Goal: Navigation & Orientation: Understand site structure

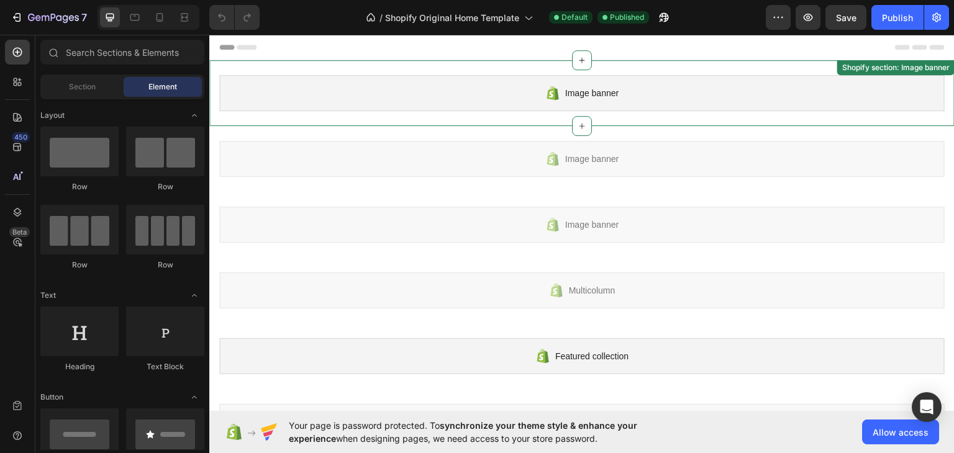
click at [404, 103] on div "Image banner" at bounding box center [581, 93] width 725 height 36
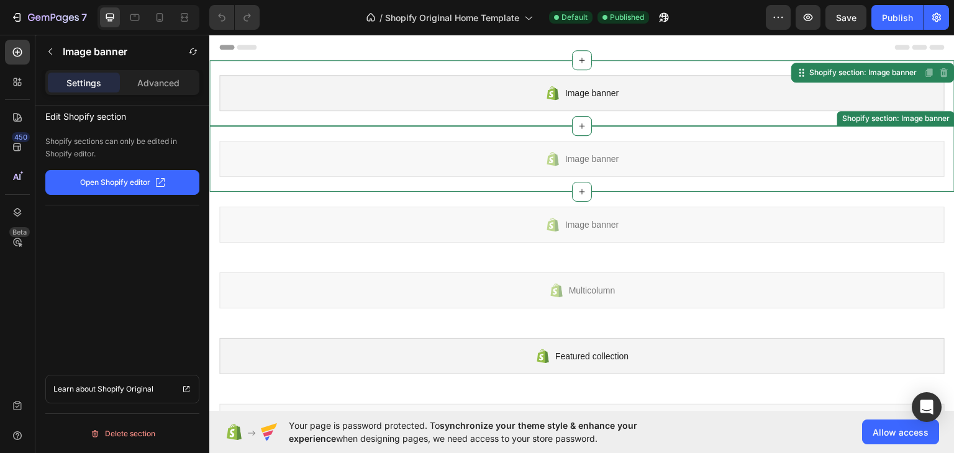
click at [393, 174] on div "Image banner" at bounding box center [581, 158] width 725 height 36
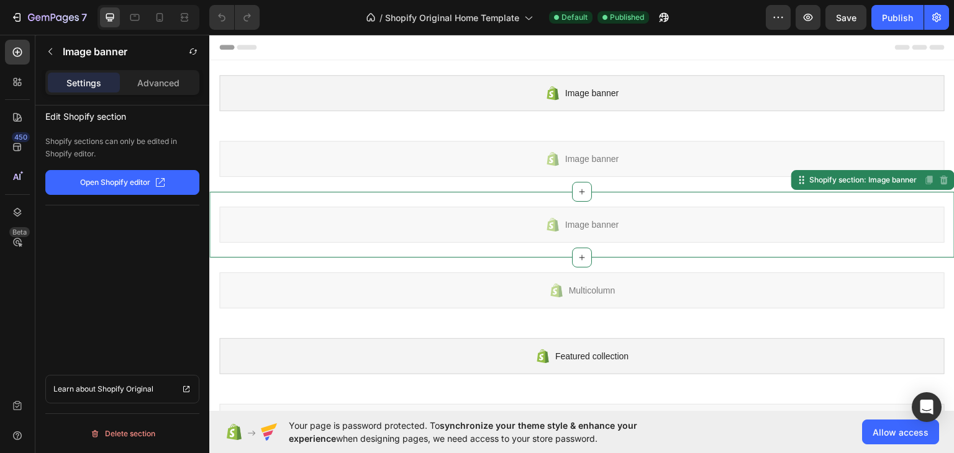
click at [388, 221] on div "Image banner" at bounding box center [581, 224] width 725 height 36
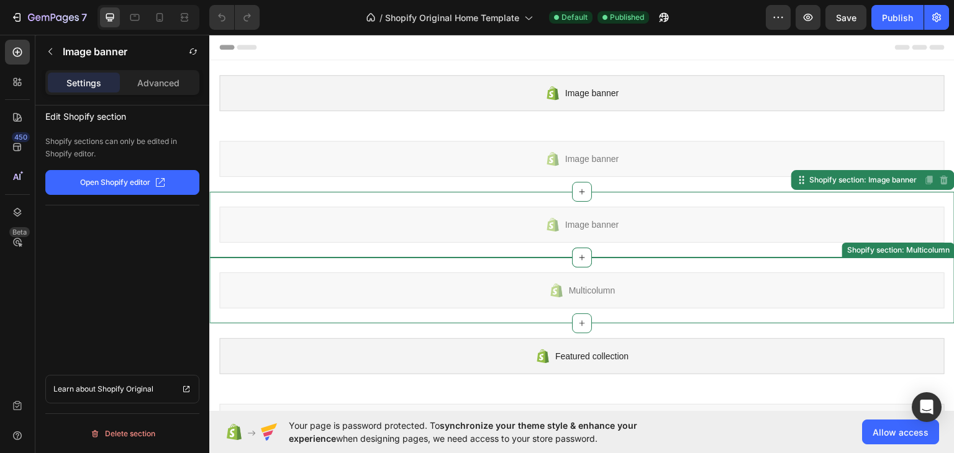
click at [389, 289] on div "Multicolumn" at bounding box center [581, 290] width 725 height 36
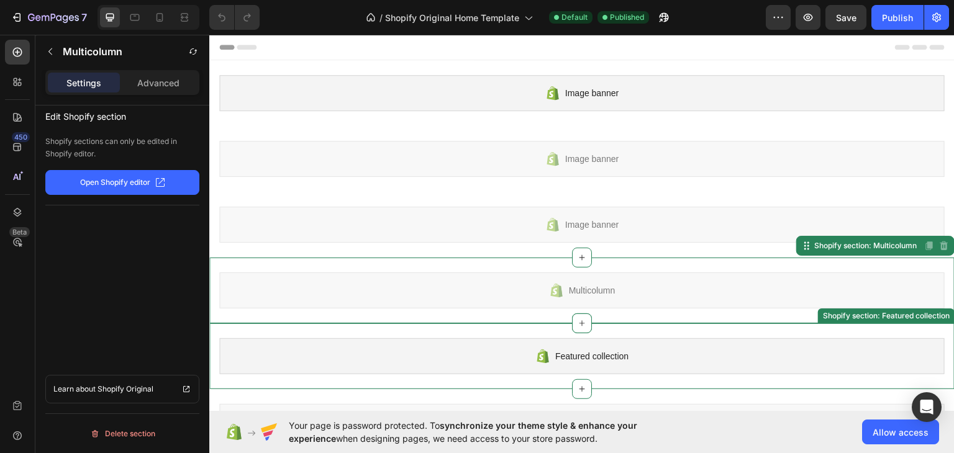
click at [380, 359] on div "Featured collection" at bounding box center [581, 356] width 725 height 36
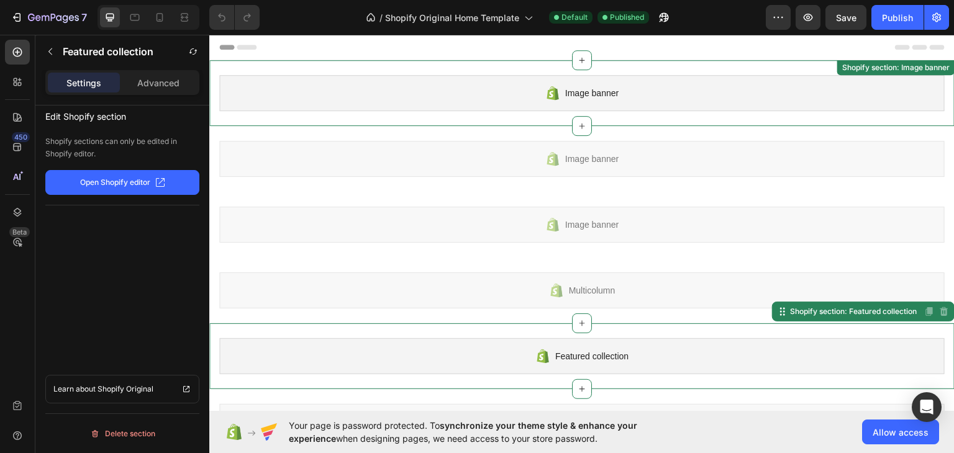
click at [350, 107] on div "Image banner" at bounding box center [581, 93] width 725 height 36
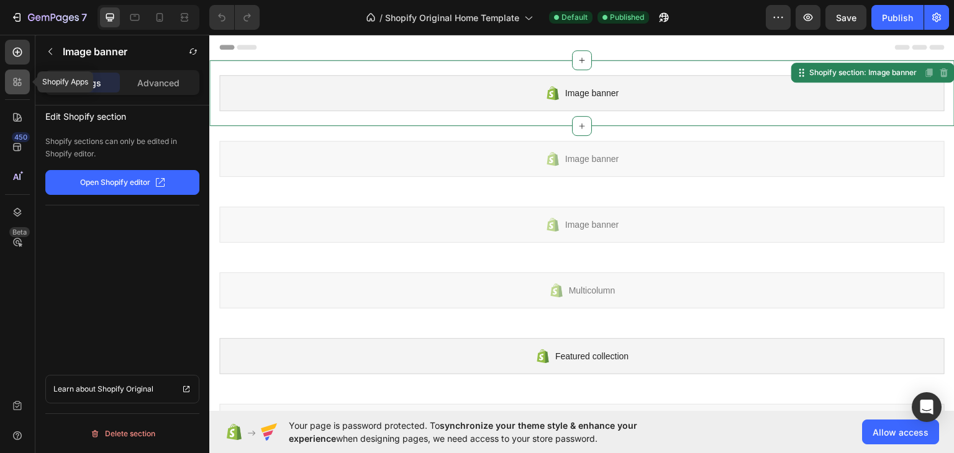
click at [16, 84] on icon at bounding box center [16, 85] width 4 height 4
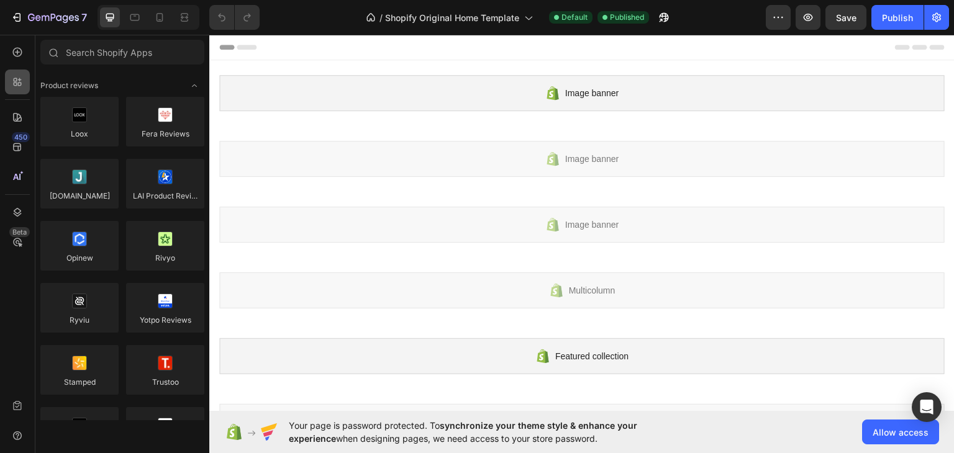
click at [18, 83] on icon at bounding box center [20, 85] width 4 height 4
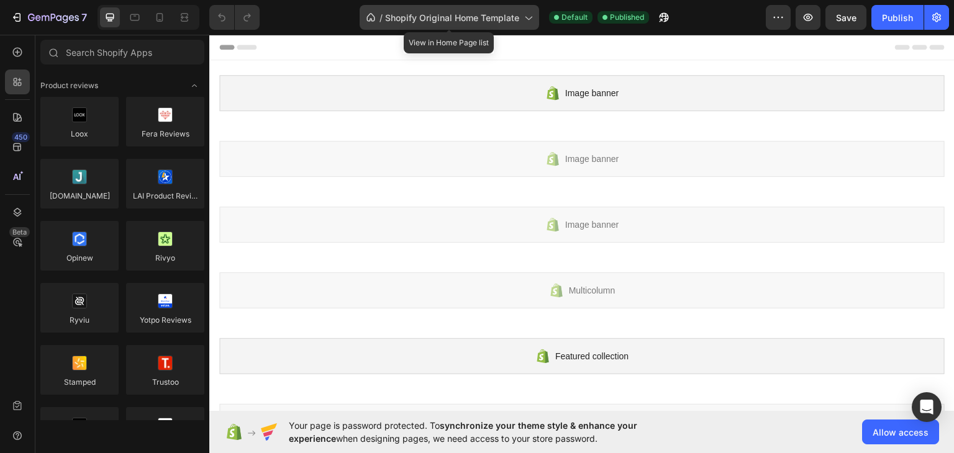
click at [506, 20] on span "Shopify Original Home Template" at bounding box center [452, 17] width 134 height 13
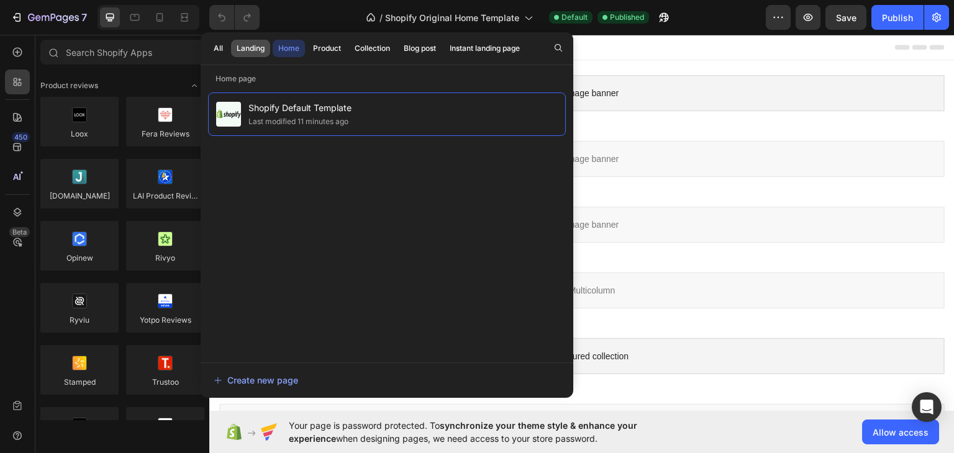
click at [248, 50] on div "Landing" at bounding box center [251, 48] width 28 height 11
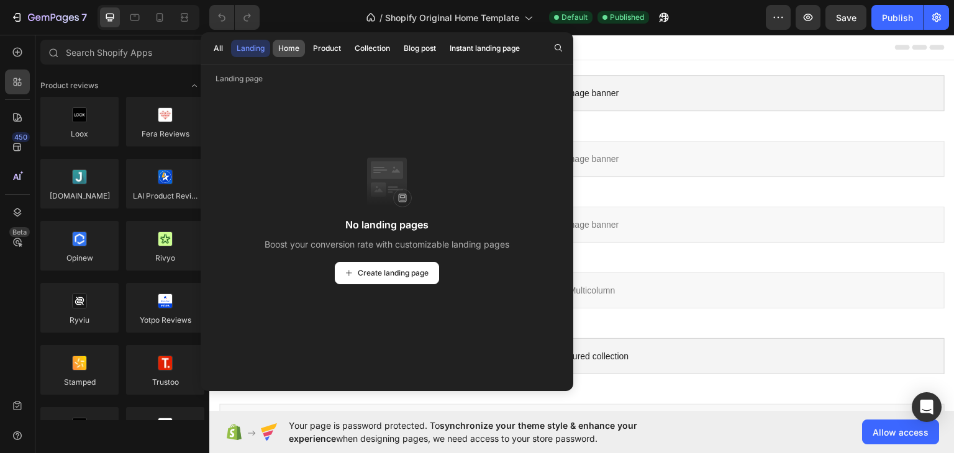
click at [293, 48] on div "Home" at bounding box center [288, 48] width 21 height 11
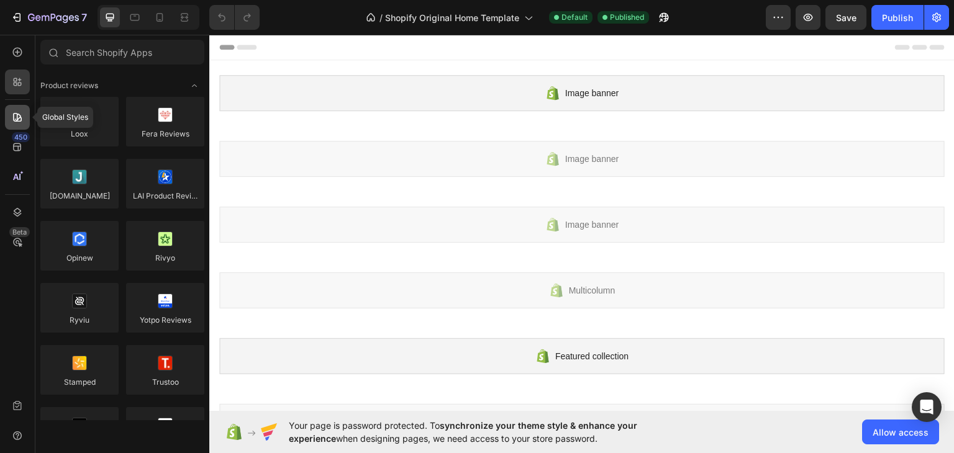
click at [18, 122] on icon at bounding box center [17, 117] width 12 height 12
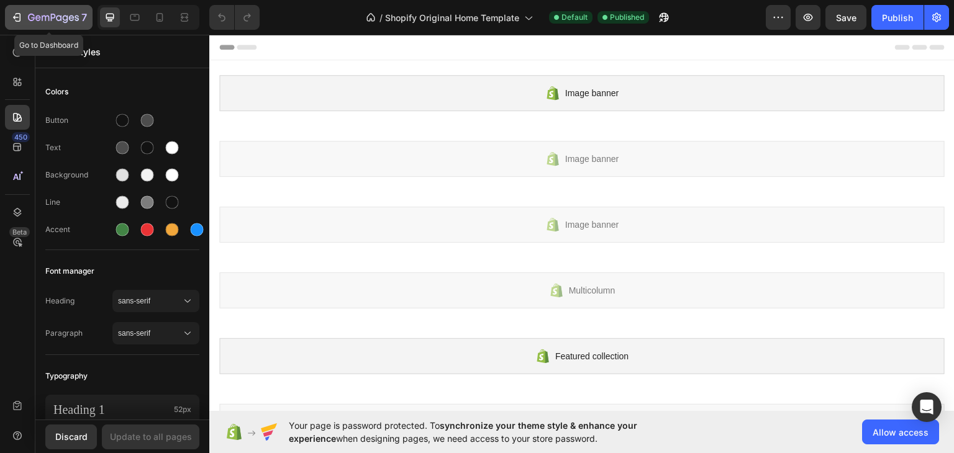
click at [15, 18] on icon "button" at bounding box center [17, 17] width 12 height 12
